Goal: Task Accomplishment & Management: Complete application form

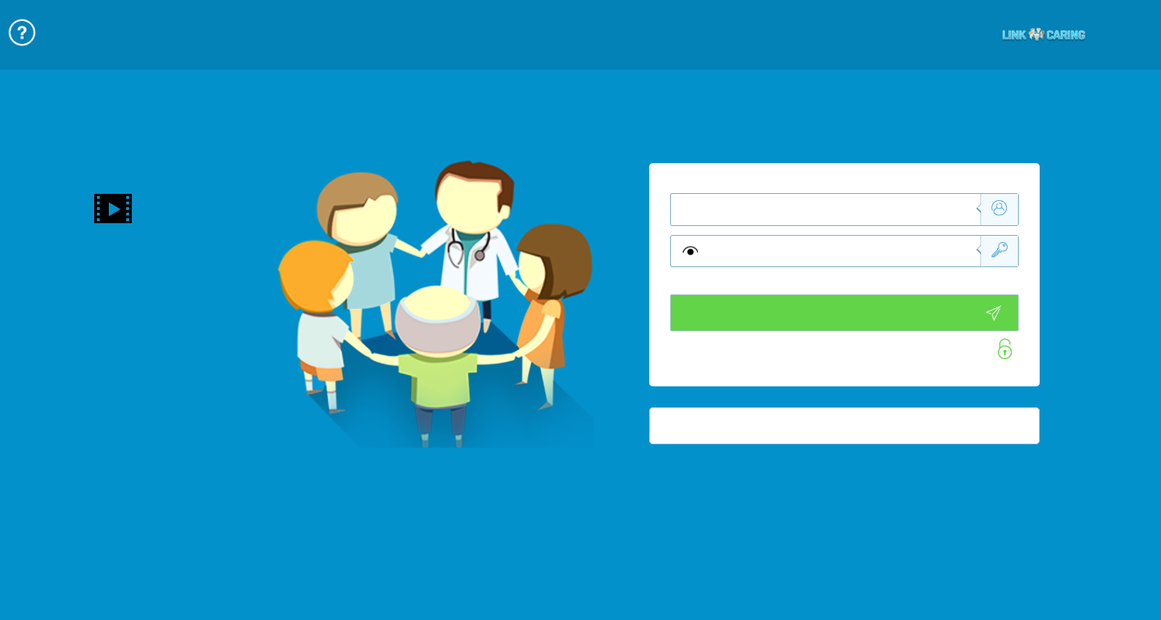
type input "התחבר עכשיו"
type input "עדיין לא? צור חשבון!"
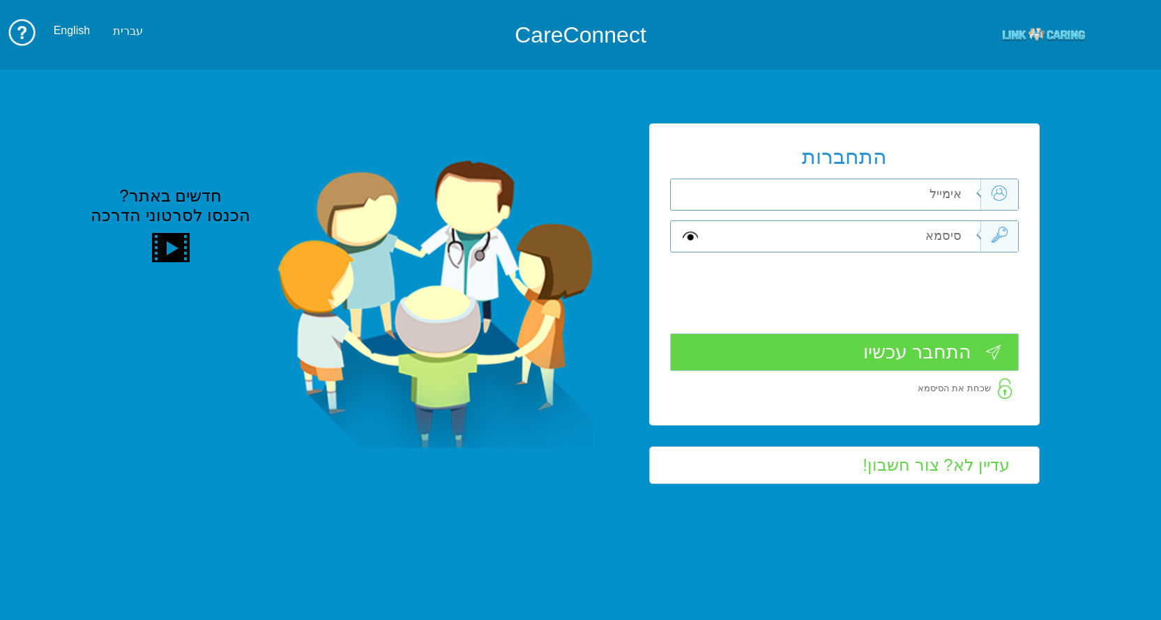
click at [947, 188] on input "text" at bounding box center [842, 194] width 275 height 31
type input "ד"
type input "[EMAIL_ADDRESS][DOMAIN_NAME]"
click at [960, 236] on input "text" at bounding box center [842, 236] width 275 height 31
type input "S"
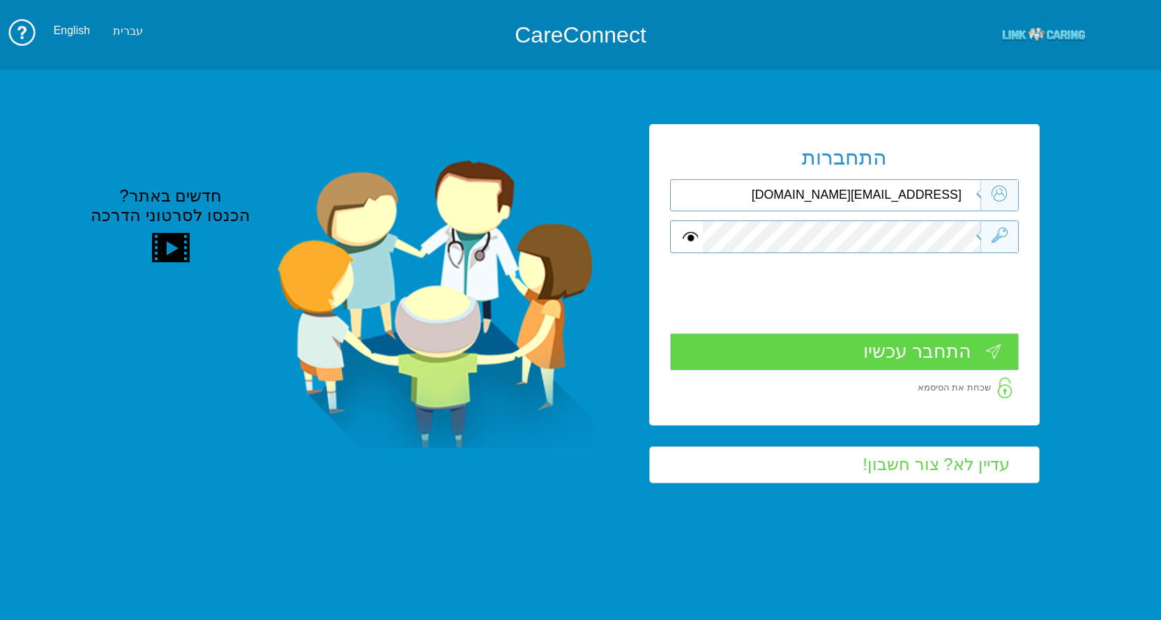
click at [894, 349] on input "התחבר עכשיו" at bounding box center [844, 351] width 349 height 37
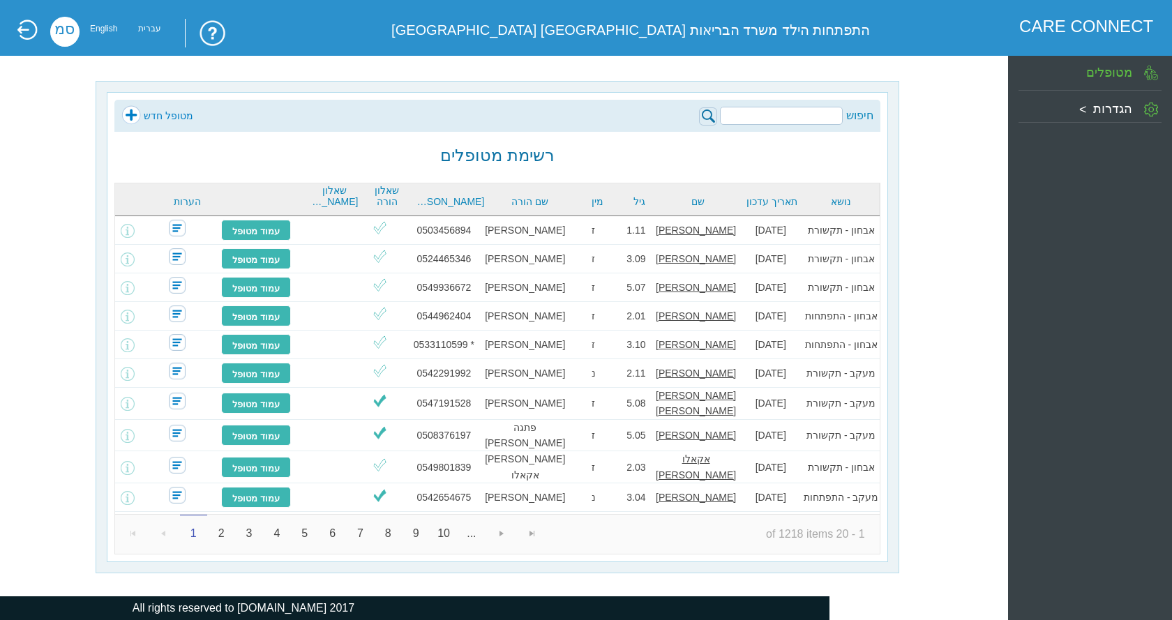
click at [157, 114] on link "מטופל חדש" at bounding box center [157, 115] width 72 height 21
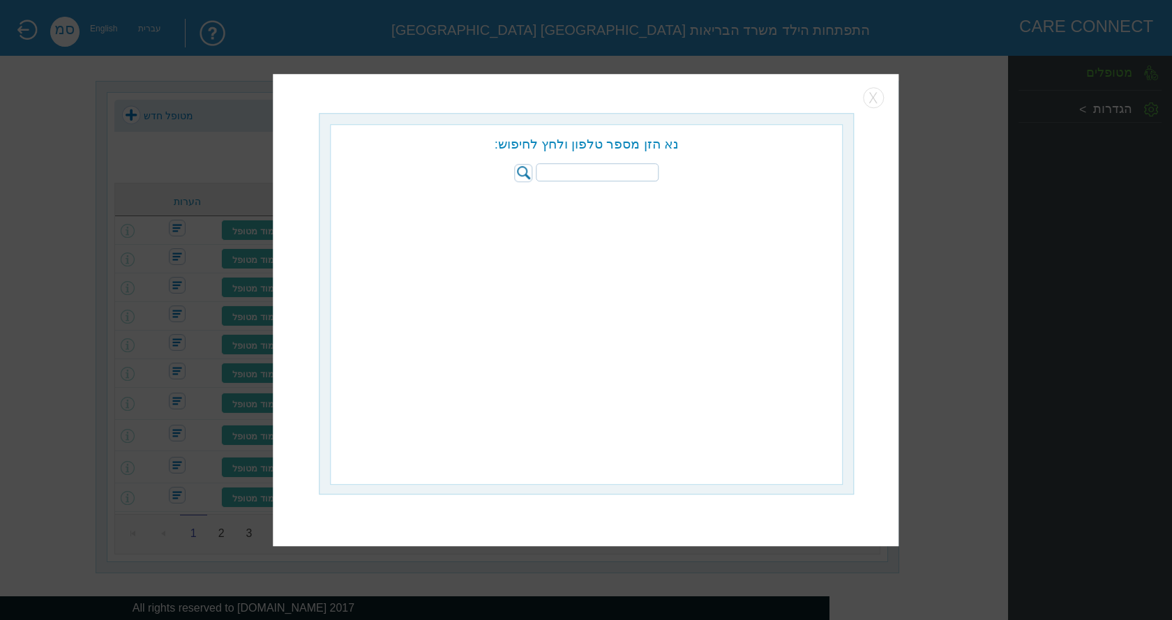
paste input "058-6050558"
type input "058-6050558"
click at [522, 169] on img at bounding box center [524, 173] width 18 height 18
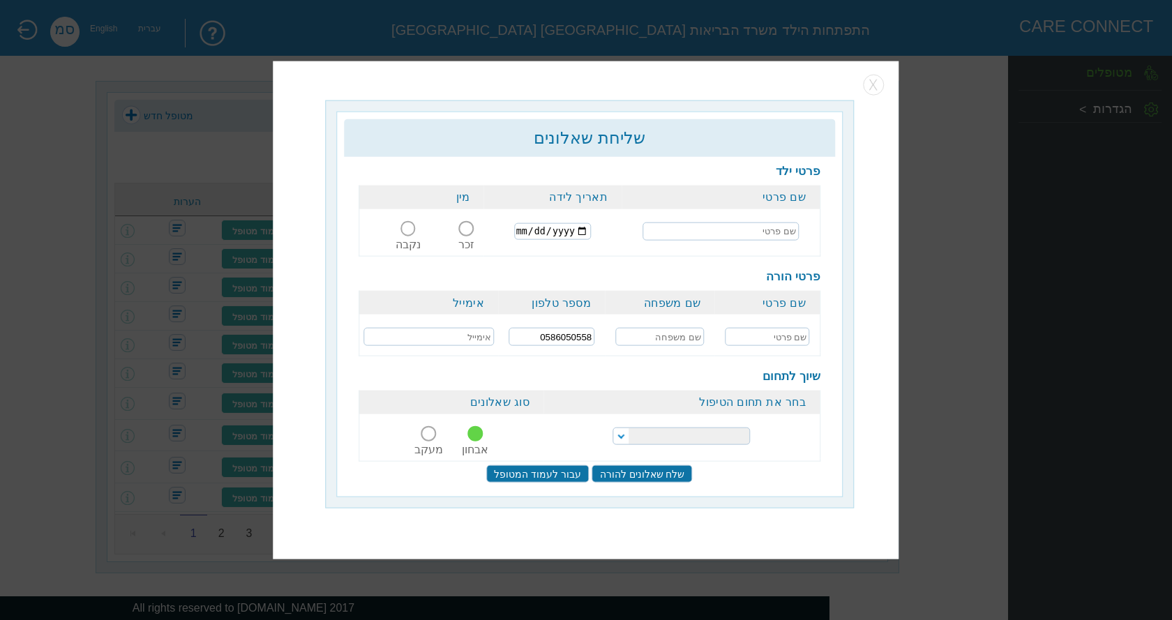
click at [741, 232] on input "text" at bounding box center [720, 231] width 156 height 18
type input "p"
type input "פלמר עקיבא חיים"
type input "2023-01-25"
click at [459, 227] on span at bounding box center [466, 228] width 15 height 15
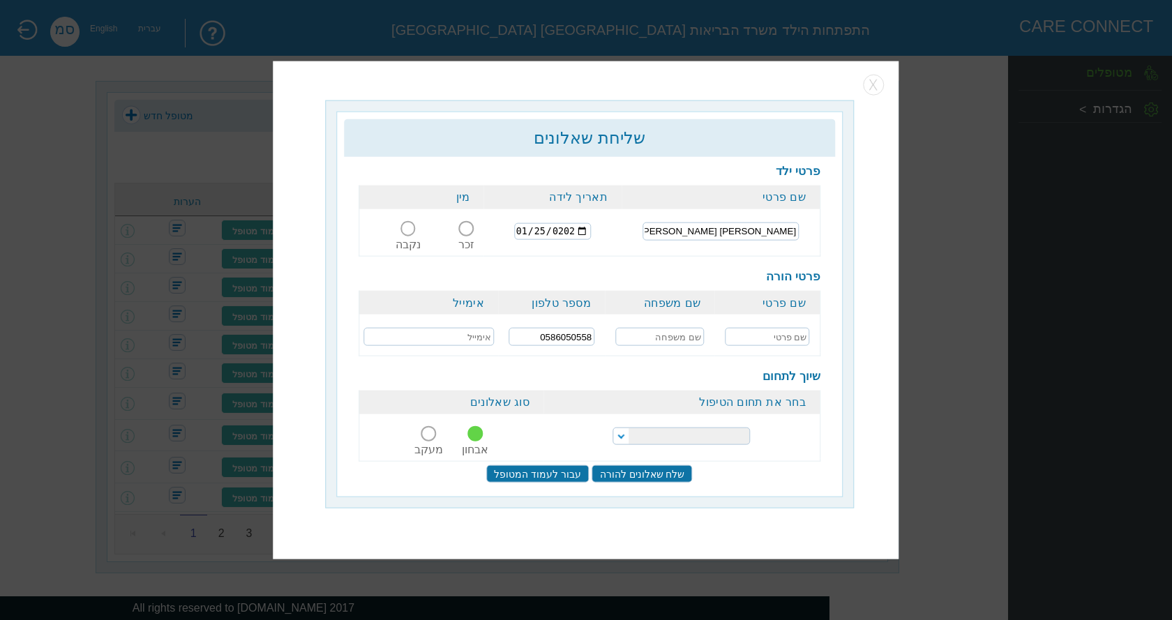
click at [459, 236] on input "זכר" at bounding box center [467, 236] width 26 height 0
click at [796, 335] on input "text" at bounding box center [767, 337] width 85 height 18
type input "לאה"
type input "פלמר"
paste input "leaapa@clalit.org.il"
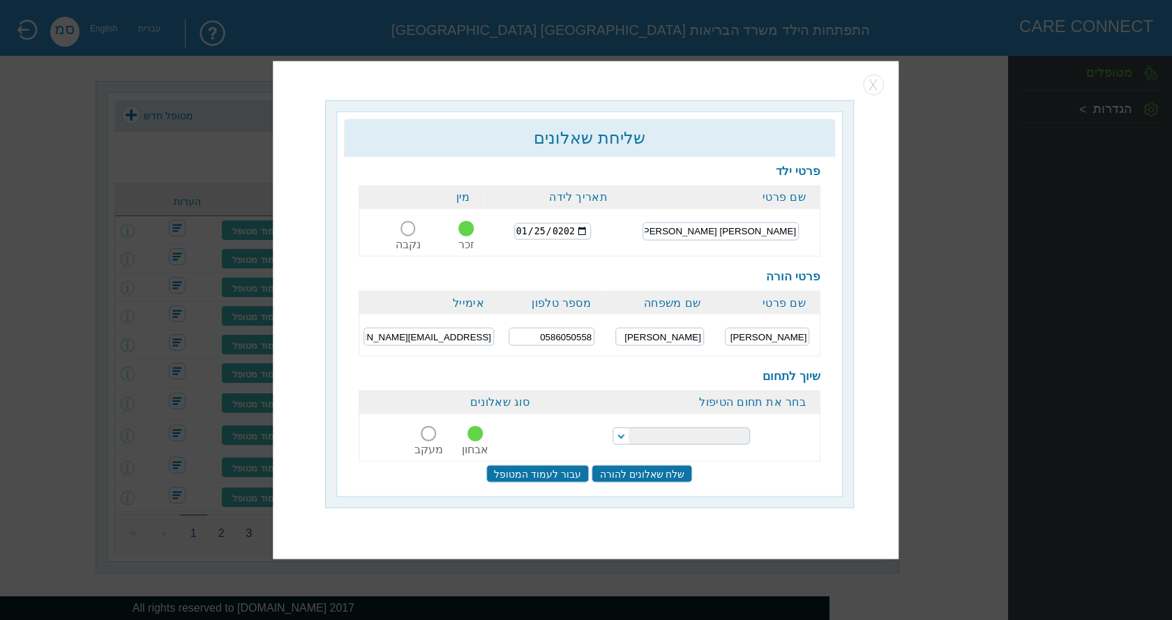
type input "leaapa@clalit.org.il"
click at [665, 433] on select "הפרעות קשב וריכוז התפתחות הילד התפתחות ותקשורת" at bounding box center [680, 436] width 137 height 17
select select "20"
click at [612, 428] on select "הפרעות קשב וריכוז התפתחות הילד התפתחות ותקשורת" at bounding box center [680, 436] width 137 height 17
click at [646, 470] on input "שלח שאלונים להורה" at bounding box center [642, 472] width 100 height 17
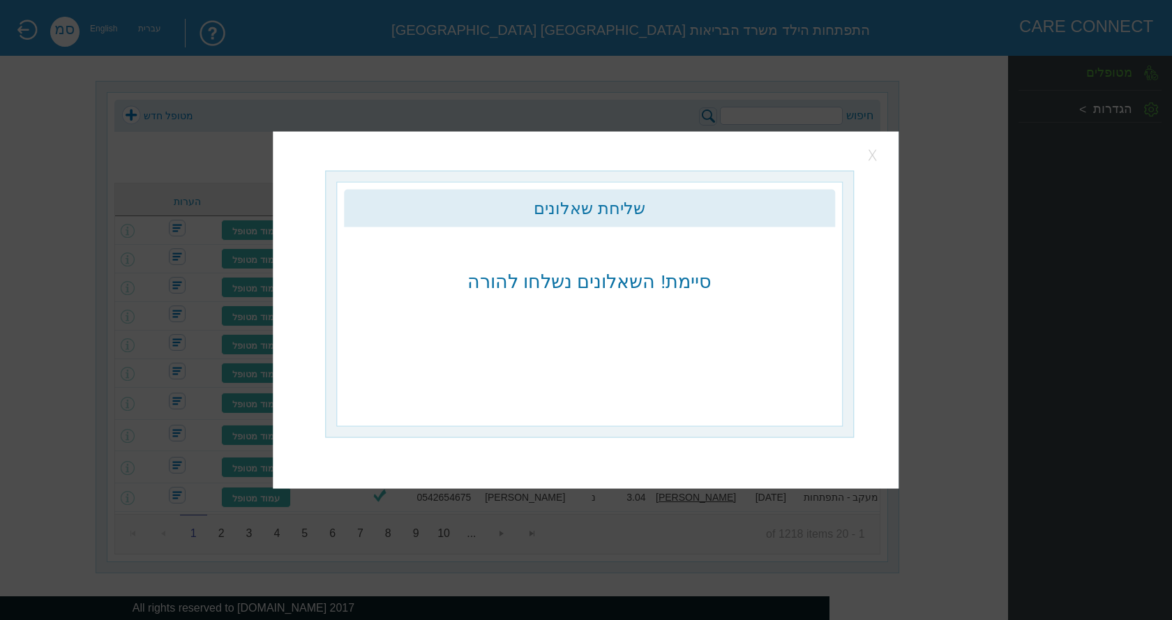
click at [875, 147] on button "button" at bounding box center [873, 155] width 21 height 21
